Goal: Information Seeking & Learning: Learn about a topic

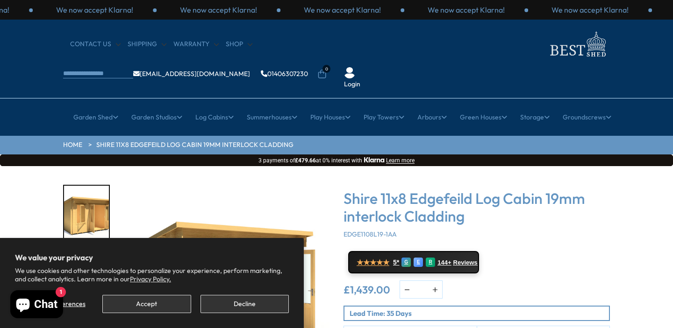
click at [544, 57] on img at bounding box center [576, 44] width 65 height 30
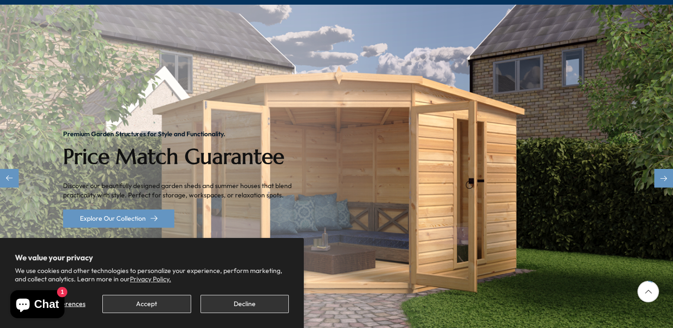
scroll to position [180, 0]
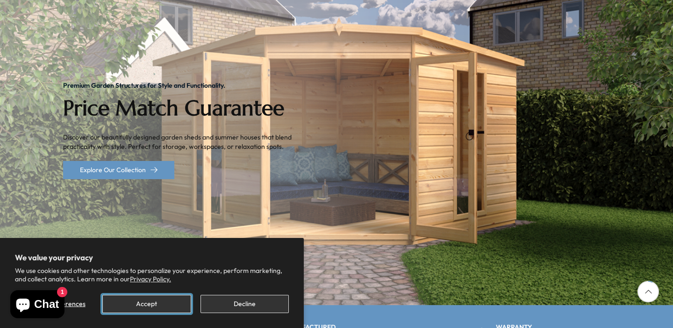
click at [158, 310] on button "Accept" at bounding box center [146, 304] width 88 height 18
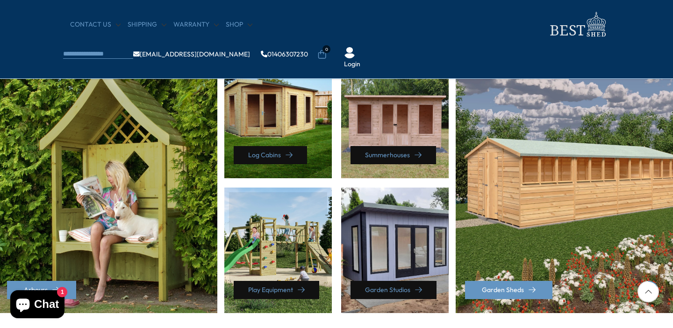
scroll to position [393, 0]
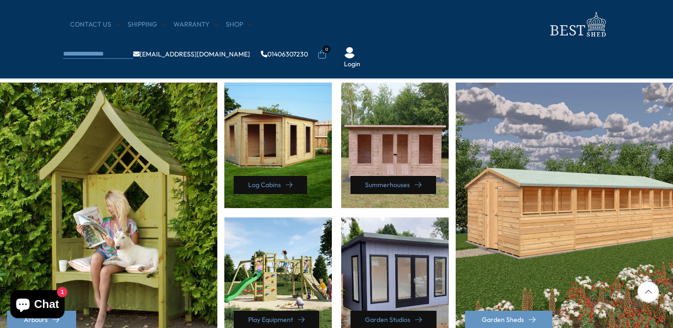
click at [387, 40] on ul "info@bestshed.co.uk 01406307230 0 Login" at bounding box center [225, 54] width 324 height 29
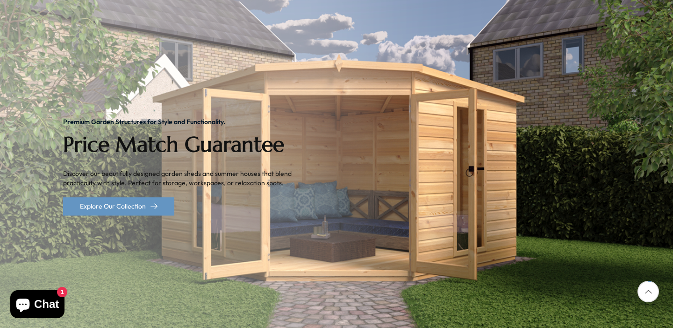
scroll to position [264, 0]
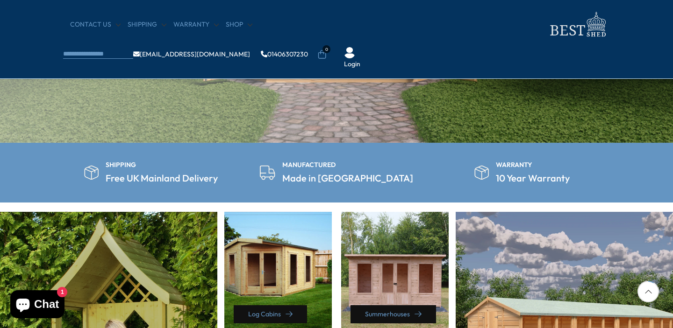
click at [222, 190] on section "SHIPPING Free UK Mainland Delivery MANUFACTURED Made in Britain WARRANTY 10 Yea…" at bounding box center [336, 173] width 673 height 60
drag, startPoint x: 223, startPoint y: 188, endPoint x: 105, endPoint y: 171, distance: 119.3
click at [105, 171] on section "SHIPPING Free UK Mainland Delivery MANUFACTURED Made in Britain WARRANTY 10 Yea…" at bounding box center [336, 173] width 673 height 60
copy h5 "Free UK Mainland Delivery"
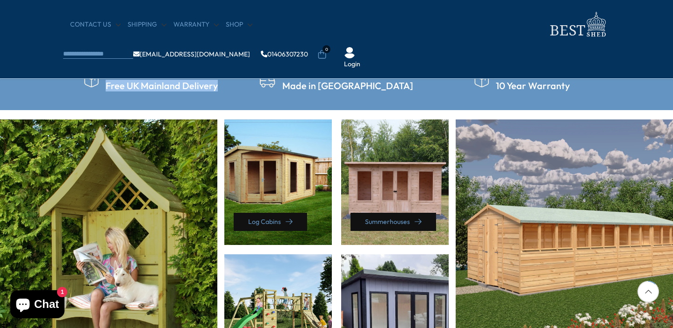
scroll to position [355, 0]
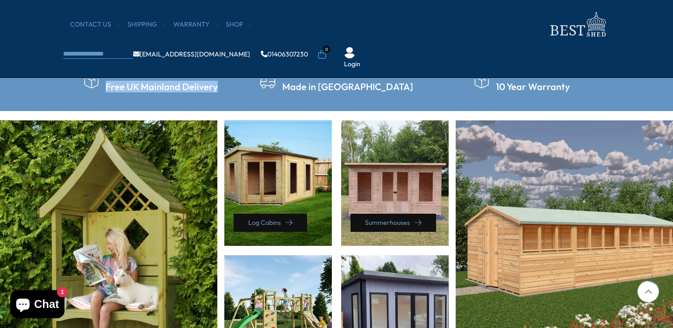
click at [305, 100] on section "SHIPPING Free UK Mainland Delivery MANUFACTURED Made in Britain WARRANTY 10 Yea…" at bounding box center [336, 81] width 673 height 60
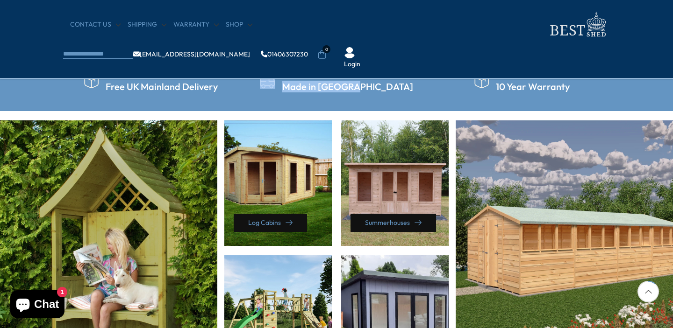
drag, startPoint x: 305, startPoint y: 101, endPoint x: 378, endPoint y: 103, distance: 73.4
click at [378, 104] on section "SHIPPING Free UK Mainland Delivery MANUFACTURED Made in Britain WARRANTY 10 Yea…" at bounding box center [336, 81] width 673 height 60
copy div "MANUFACTURED Made in Britain"
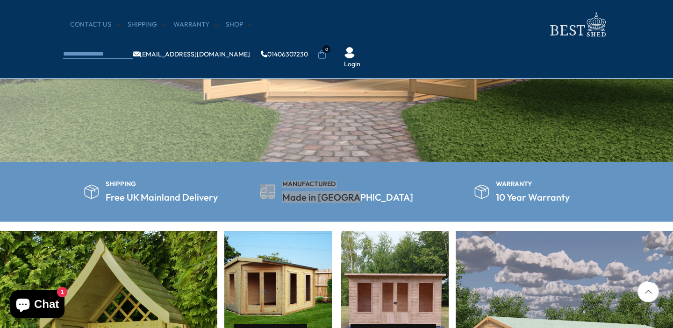
scroll to position [266, 0]
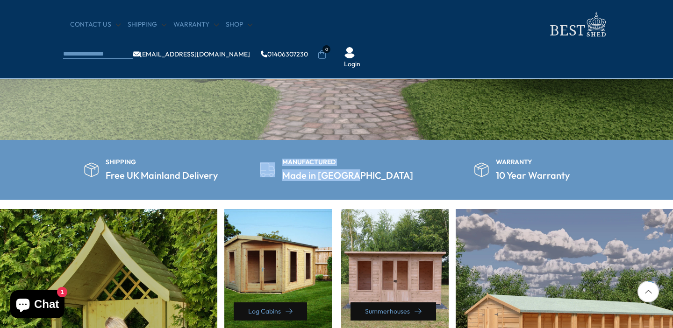
click at [497, 165] on div "WARRANTY 10 Year Warranty" at bounding box center [522, 170] width 176 height 22
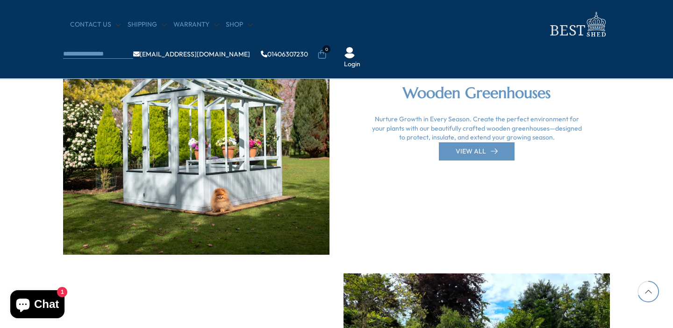
scroll to position [2064, 0]
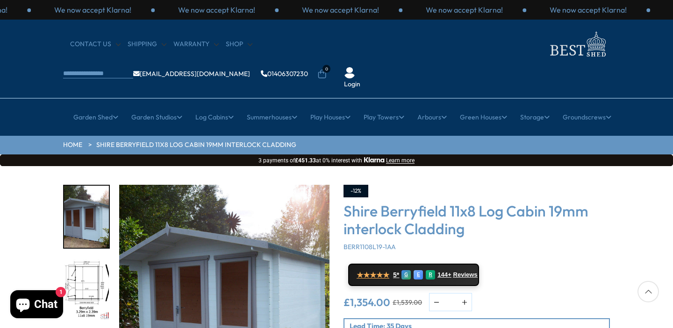
click at [544, 53] on img at bounding box center [576, 44] width 65 height 30
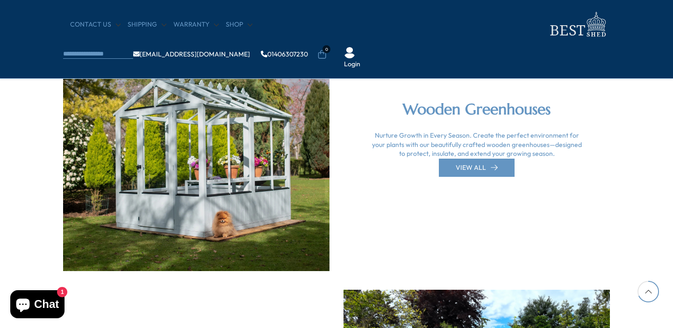
scroll to position [2027, 0]
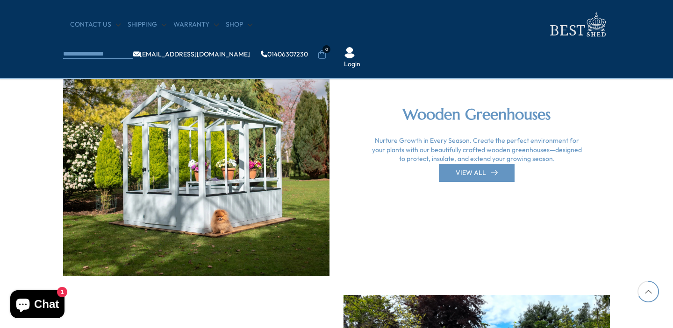
click at [445, 111] on h2 "Wooden Greenhouses" at bounding box center [476, 115] width 210 height 20
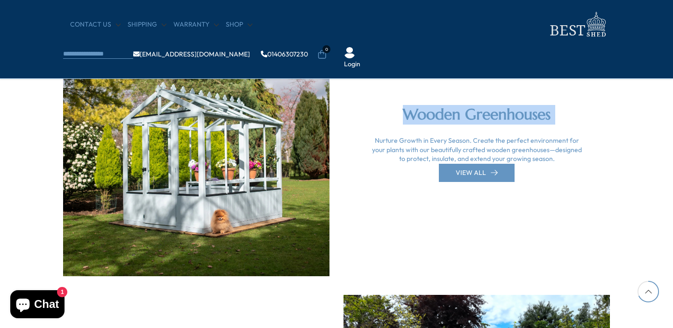
click at [445, 111] on h2 "Wooden Greenhouses" at bounding box center [476, 115] width 210 height 20
copy div "Wooden Greenhouses"
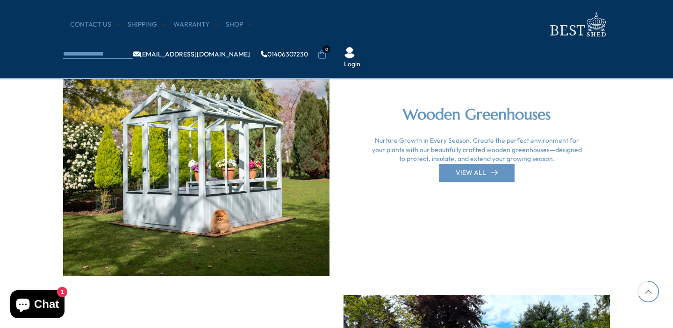
click at [419, 147] on div "Nurture Growth in Every Season. Create the perfect environment for your plants …" at bounding box center [476, 150] width 210 height 28
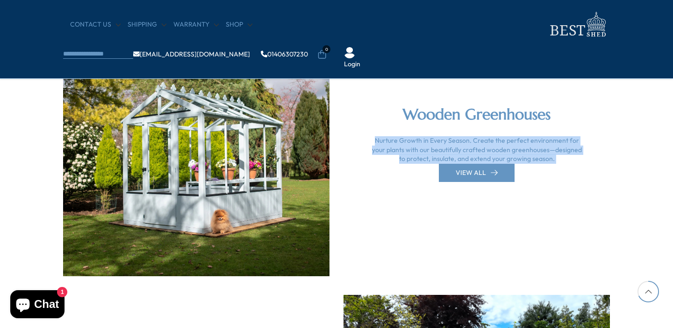
click at [419, 147] on div "Nurture Growth in Every Season. Create the perfect environment for your plants …" at bounding box center [476, 150] width 210 height 28
copy div "Nurture Growth in Every Season. Create the perfect environment for your plants …"
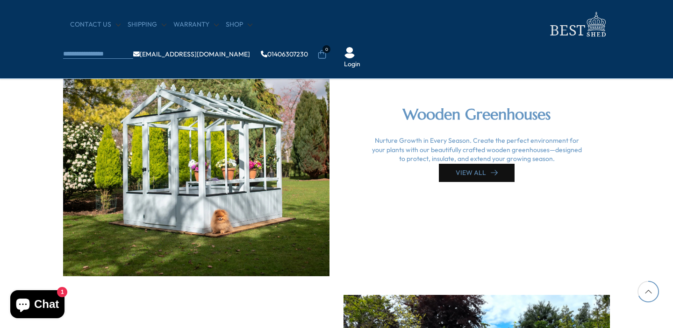
drag, startPoint x: 534, startPoint y: 186, endPoint x: 449, endPoint y: 172, distance: 86.7
click at [449, 172] on div "Wooden Greenhouses Nurture Growth in Every Season. Create the perfect environme…" at bounding box center [336, 143] width 561 height 266
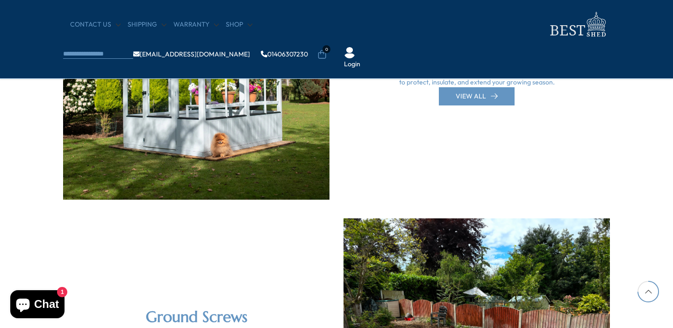
scroll to position [2226, 0]
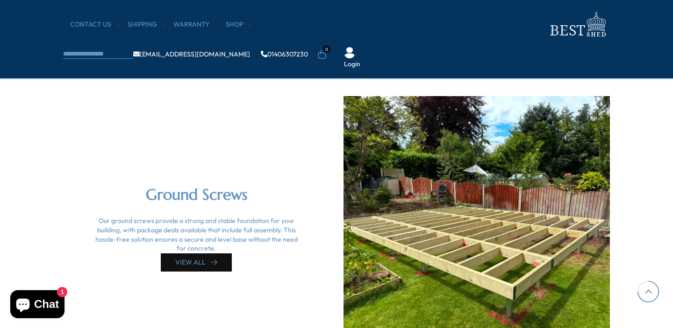
click at [192, 189] on h2 "Ground Screws" at bounding box center [196, 195] width 210 height 20
copy div "Ground Screws"
click at [207, 216] on div "Ground Screws Our ground screws provide a strong and stable foundation for your…" at bounding box center [196, 228] width 210 height 86
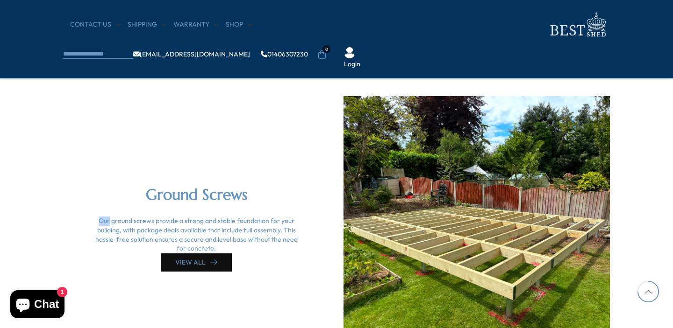
click at [207, 216] on div "Ground Screws Our ground screws provide a strong and stable foundation for your…" at bounding box center [196, 228] width 210 height 86
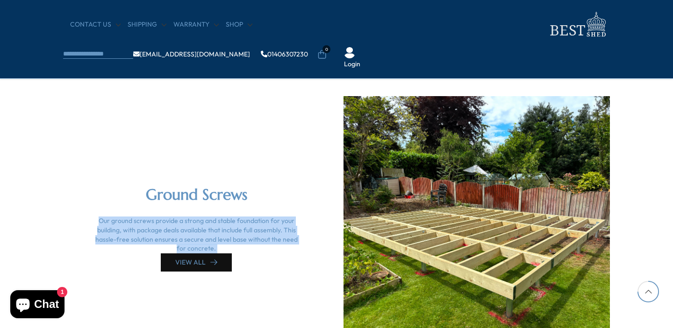
click at [207, 216] on div "Ground Screws Our ground screws provide a strong and stable foundation for your…" at bounding box center [196, 228] width 210 height 86
copy div "Our ground screws provide a strong and stable foundation for your building, wit…"
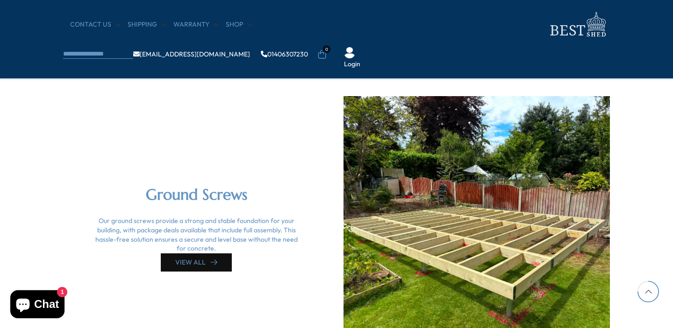
click at [168, 189] on h2 "Ground Screws" at bounding box center [196, 195] width 210 height 20
copy div "Ground Screws"
click at [168, 230] on div "Our ground screws provide a strong and stable foundation for your building, wit…" at bounding box center [196, 235] width 210 height 36
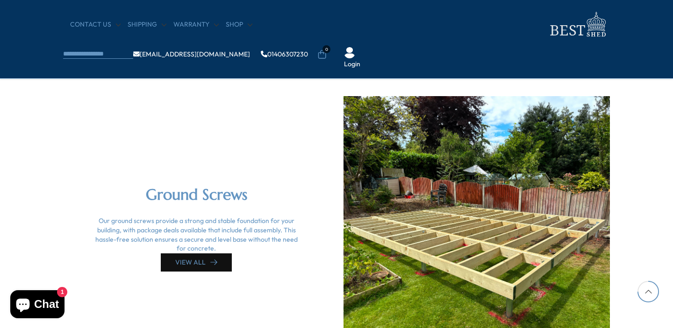
click at [168, 230] on div "Our ground screws provide a strong and stable foundation for your building, wit…" at bounding box center [196, 235] width 210 height 36
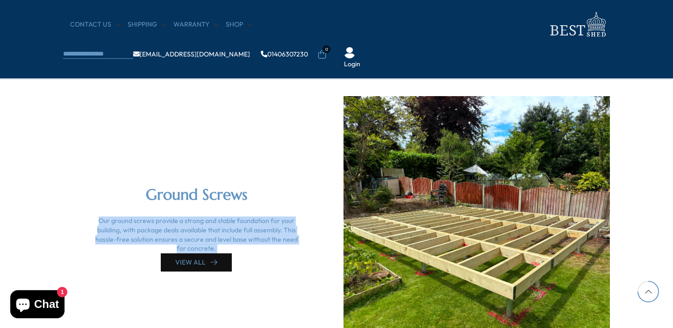
copy div "Our ground screws provide a strong and stable foundation for your building, wit…"
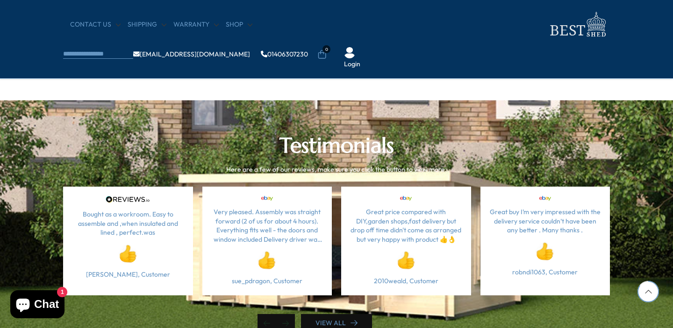
scroll to position [2545, 0]
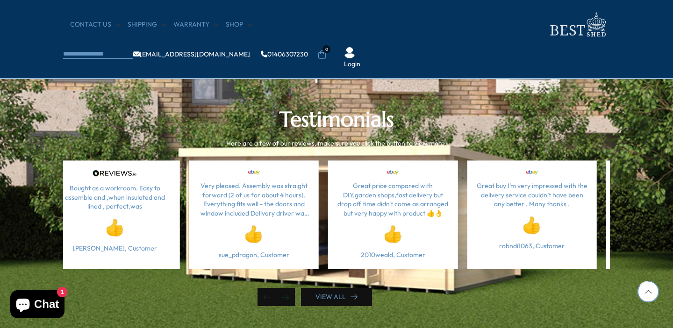
click at [148, 248] on div "Steve, Customer" at bounding box center [114, 248] width 111 height 9
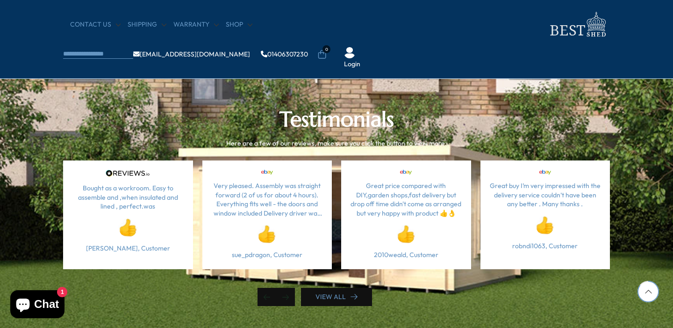
click at [139, 249] on div "Steve, Customer" at bounding box center [127, 248] width 111 height 9
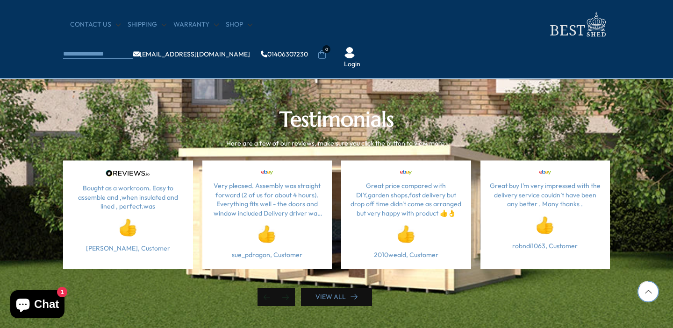
click at [139, 249] on div "Steve, Customer" at bounding box center [127, 248] width 111 height 9
click at [114, 258] on div "Bought as a workroom. Easy to assemble and ,when insulated and lined , perfect.…" at bounding box center [128, 215] width 130 height 109
click at [96, 270] on div "Very pleased. Assembly was straight forward (2 of us for about 4 hours). Everyt…" at bounding box center [336, 234] width 547 height 146
click at [105, 255] on div "Bought as a workroom. Easy to assemble and ,when insulated and lined , perfect.…" at bounding box center [128, 215] width 130 height 109
click at [107, 250] on div "Steve, Customer" at bounding box center [127, 248] width 111 height 9
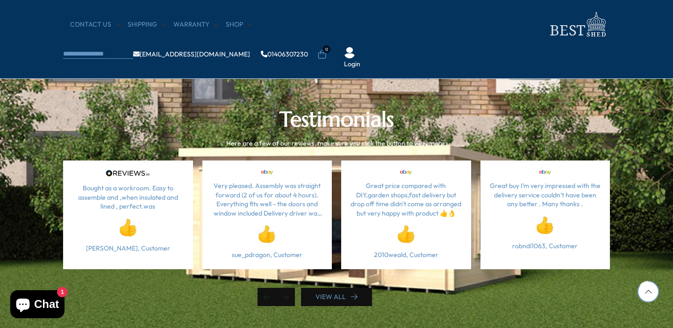
click at [108, 266] on div "Bought as a workroom. Easy to assemble and ,when insulated and lined , perfect.…" at bounding box center [128, 215] width 130 height 109
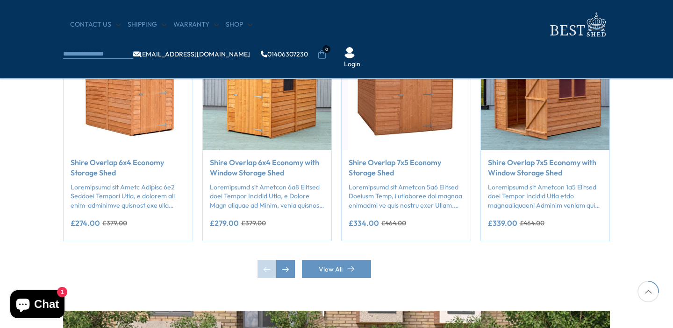
scroll to position [801, 0]
